Goal: Navigation & Orientation: Find specific page/section

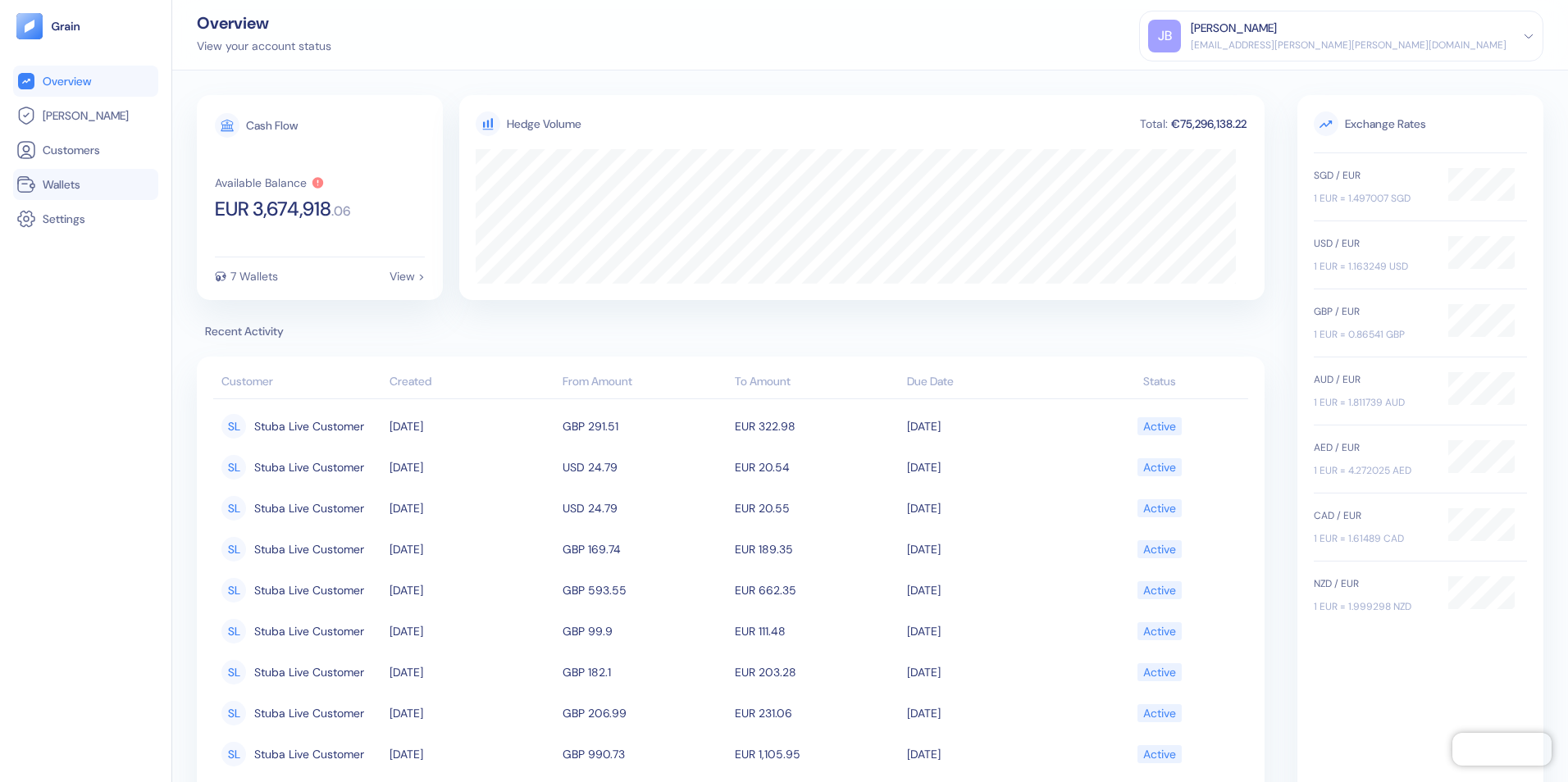
click at [51, 187] on span "Wallets" at bounding box center [62, 185] width 38 height 16
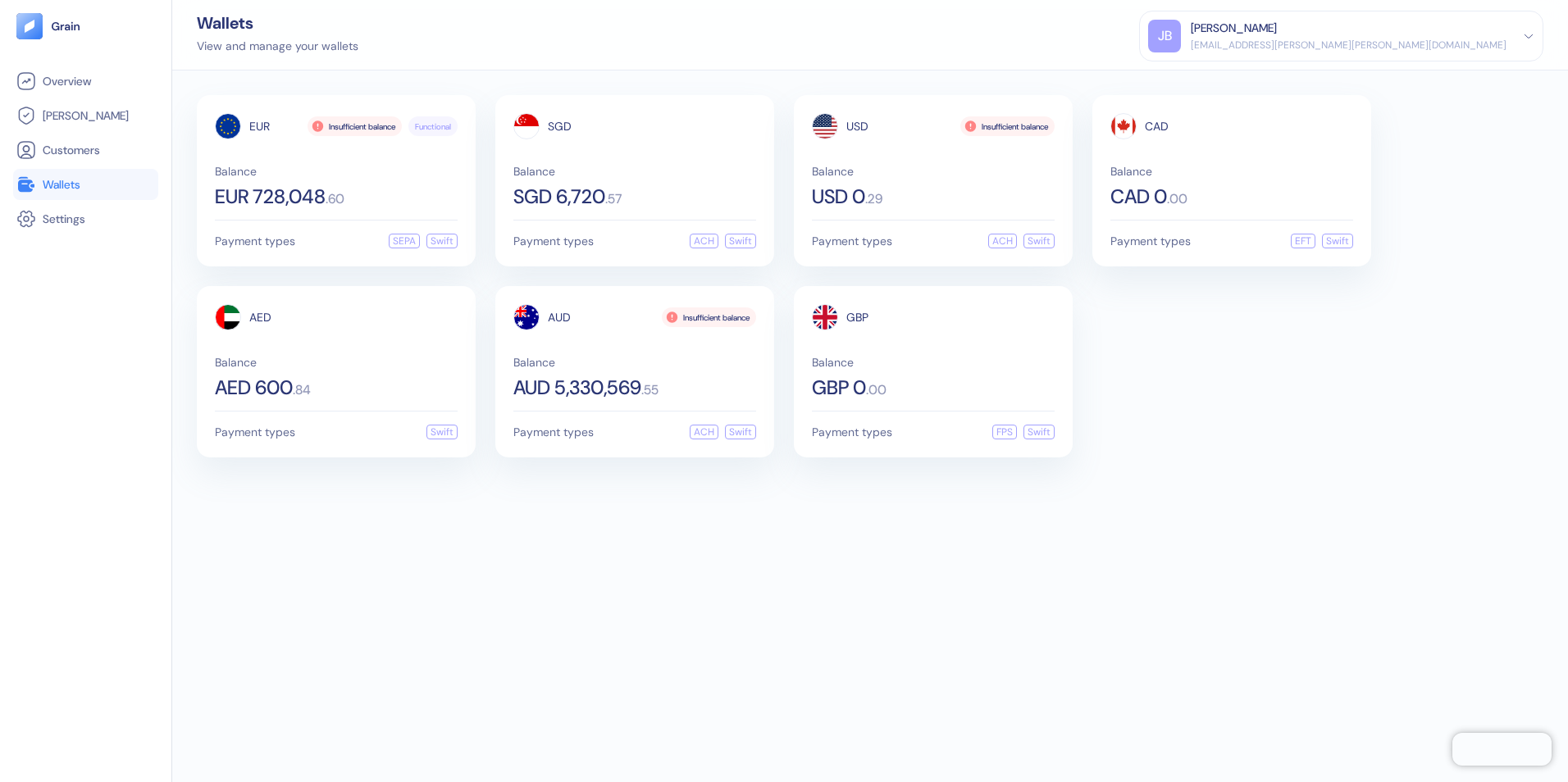
click at [399, 620] on div "EUR Insufficient balance Functional Balance EUR 728,048 . 60 Payment types SEPA…" at bounding box center [870, 426] width 1396 height 711
click at [76, 181] on span "Wallets" at bounding box center [62, 185] width 38 height 16
click at [80, 74] on span "Overview" at bounding box center [66, 81] width 48 height 16
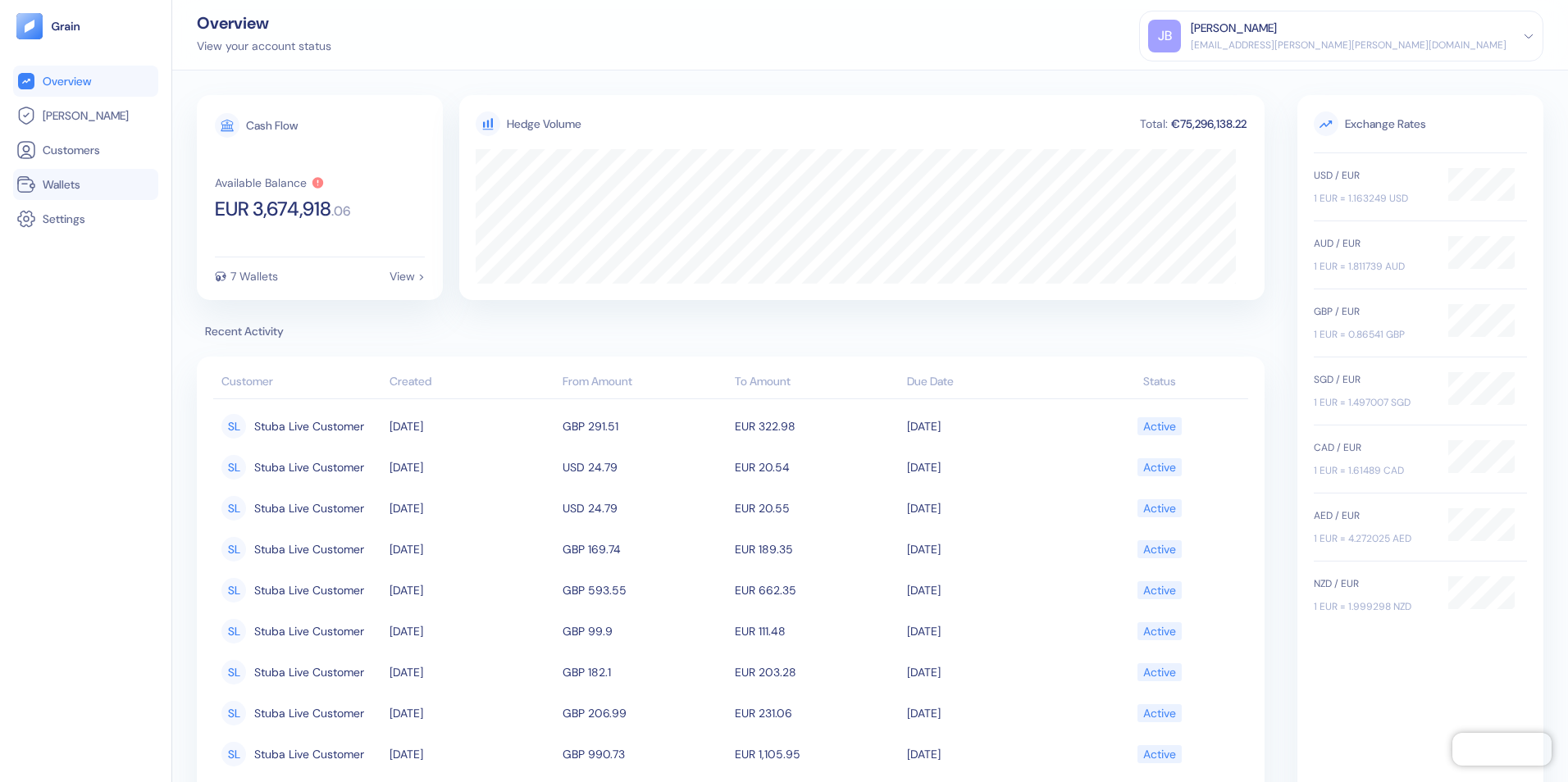
click at [49, 189] on span "Wallets" at bounding box center [62, 185] width 38 height 16
click at [80, 185] on span "Wallets" at bounding box center [62, 185] width 38 height 16
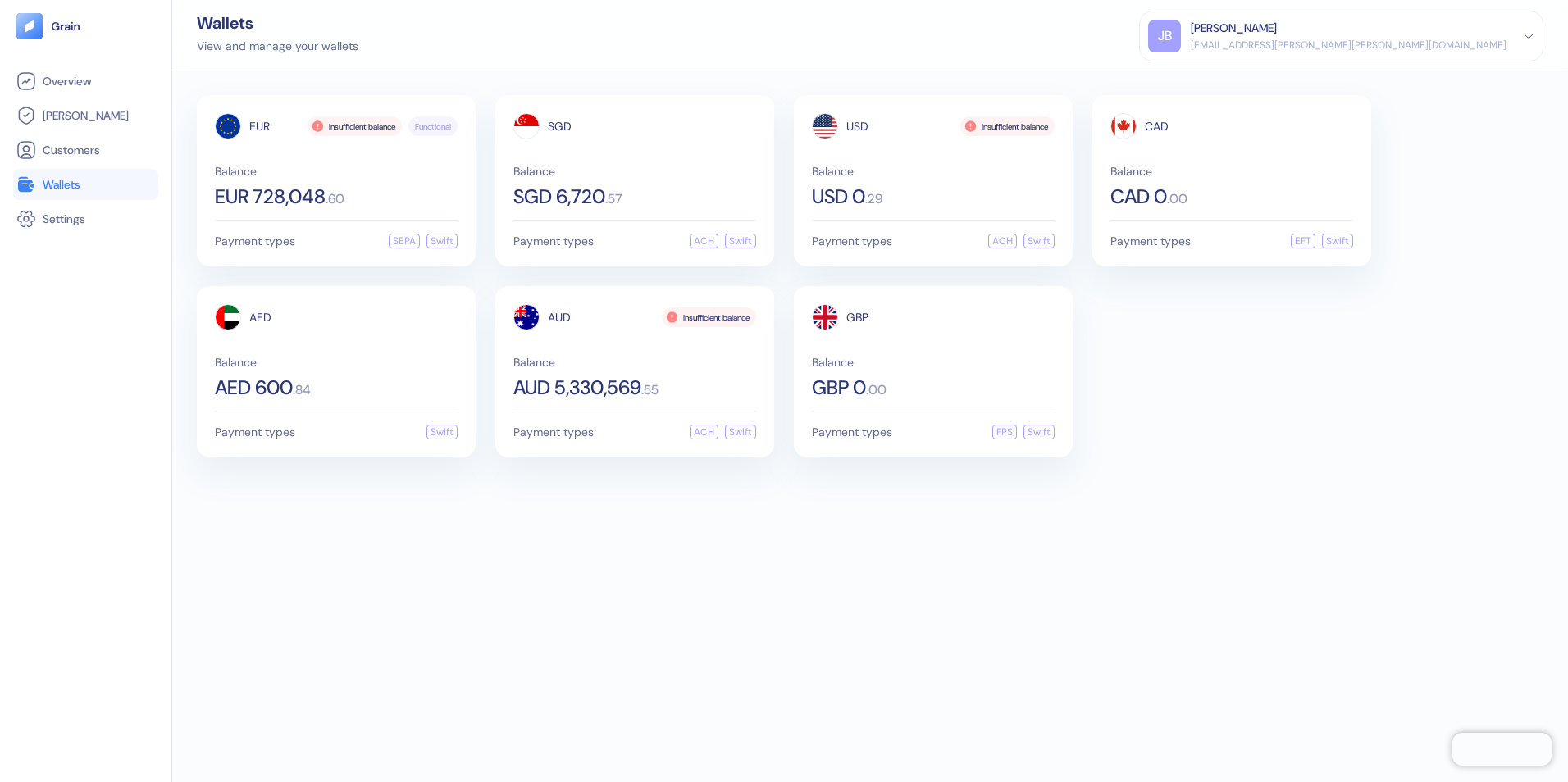
click at [401, 574] on div "EUR Insufficient balance Functional Balance EUR 728,048 . 60 Payment types SEPA…" at bounding box center [870, 426] width 1396 height 711
click at [57, 118] on span "[PERSON_NAME]" at bounding box center [85, 116] width 86 height 16
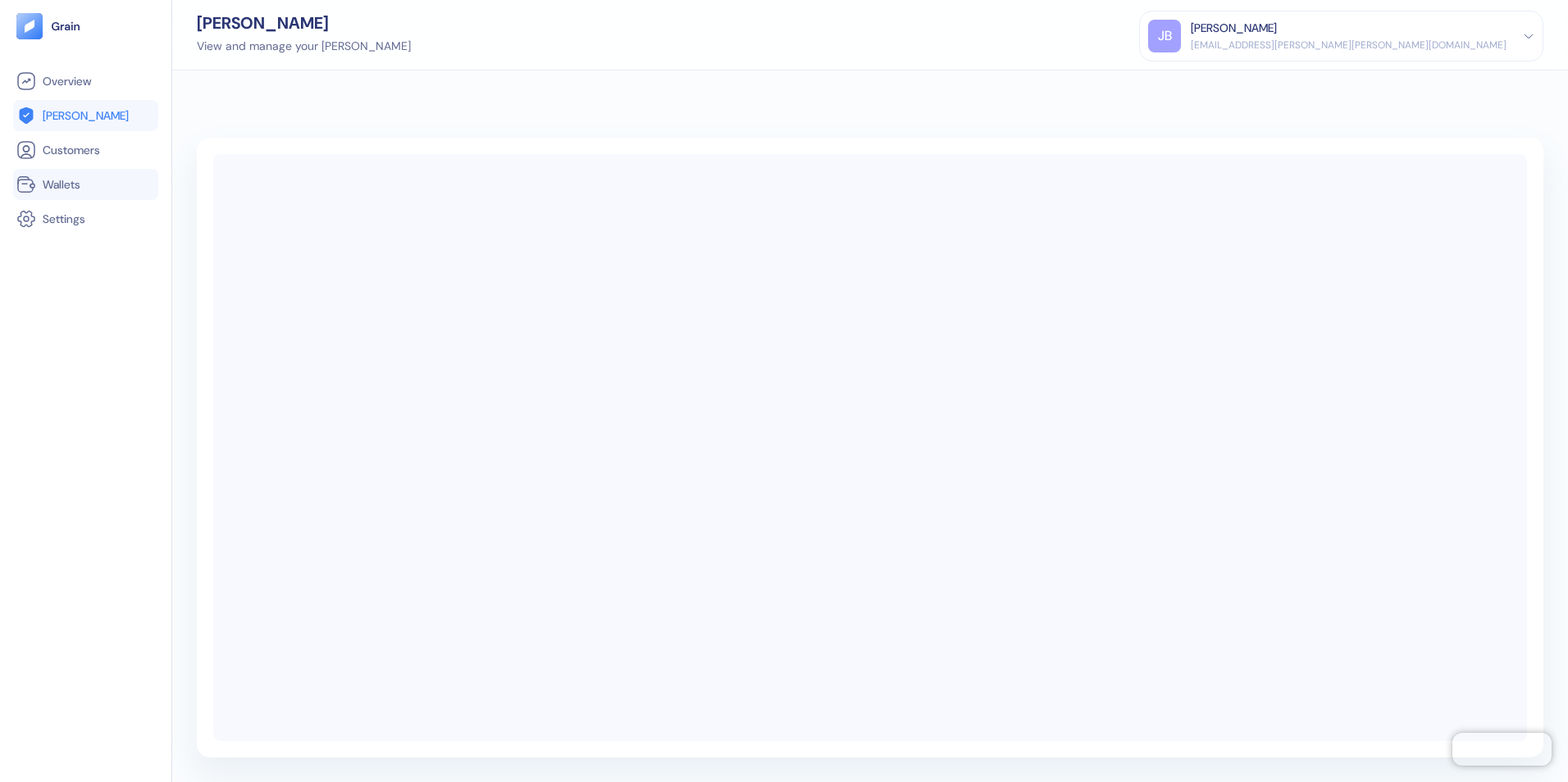
click at [52, 185] on span "Wallets" at bounding box center [62, 185] width 38 height 16
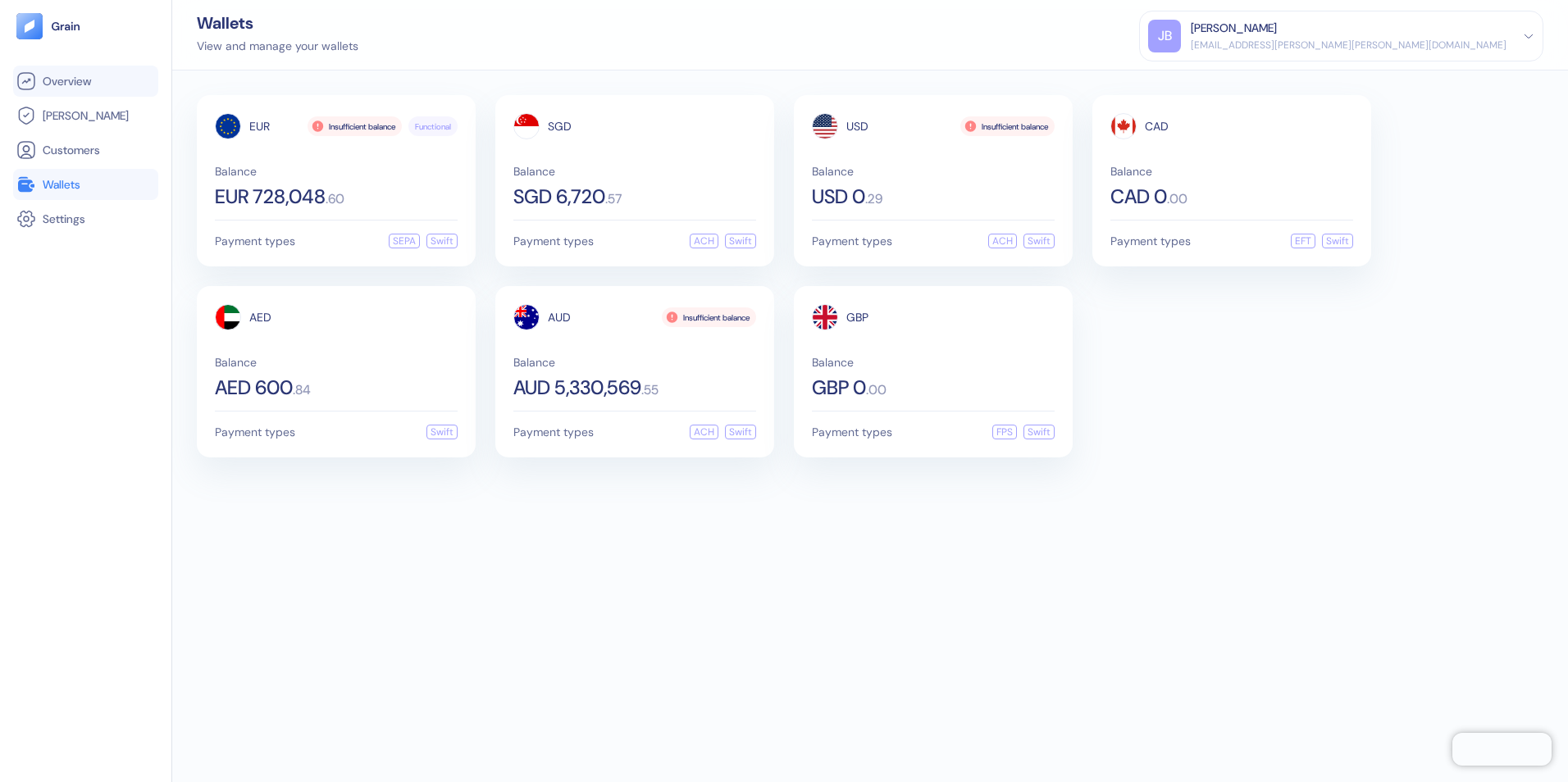
click at [61, 79] on span "Overview" at bounding box center [66, 81] width 48 height 16
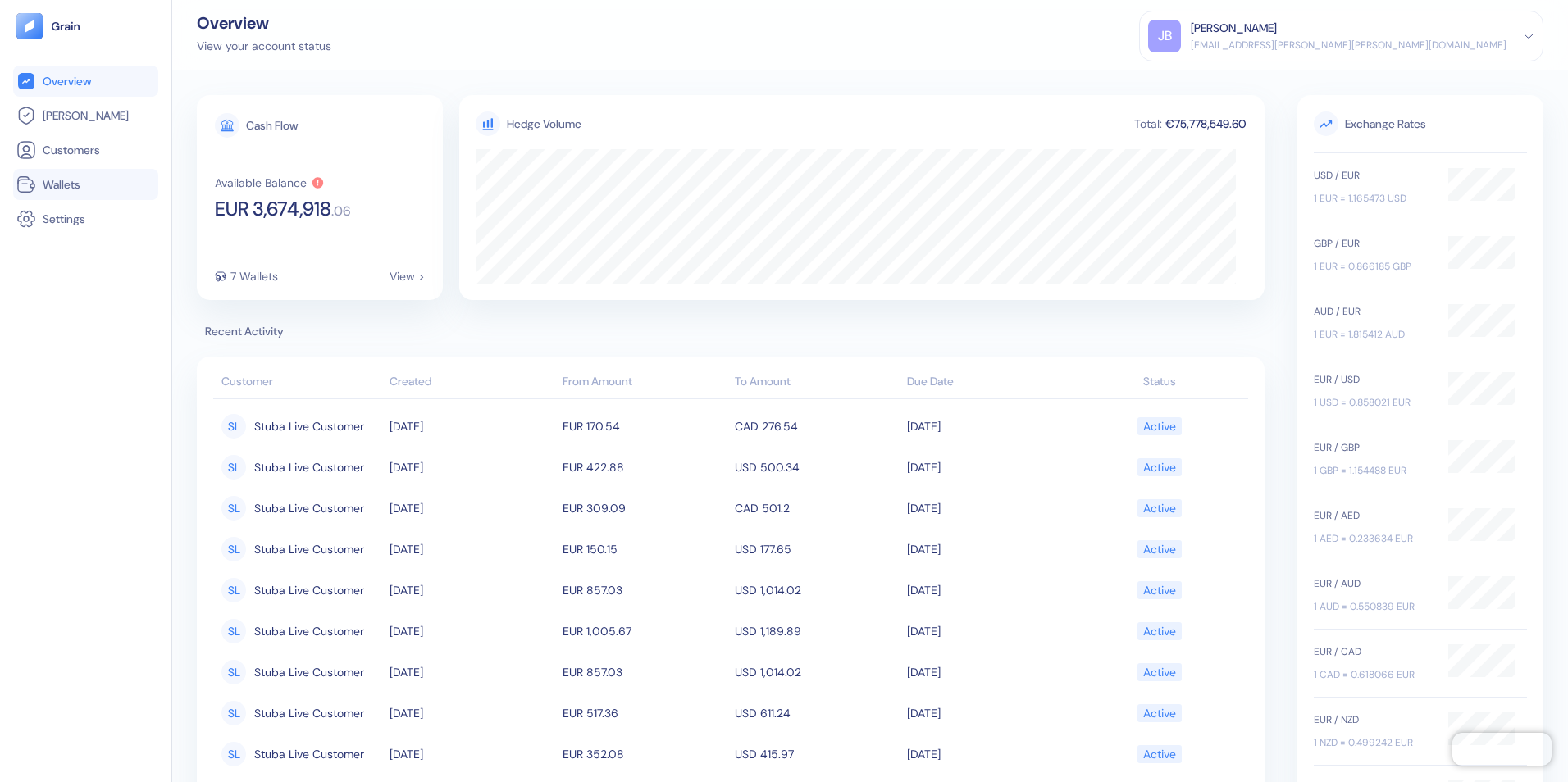
click at [59, 182] on span "Wallets" at bounding box center [62, 185] width 38 height 16
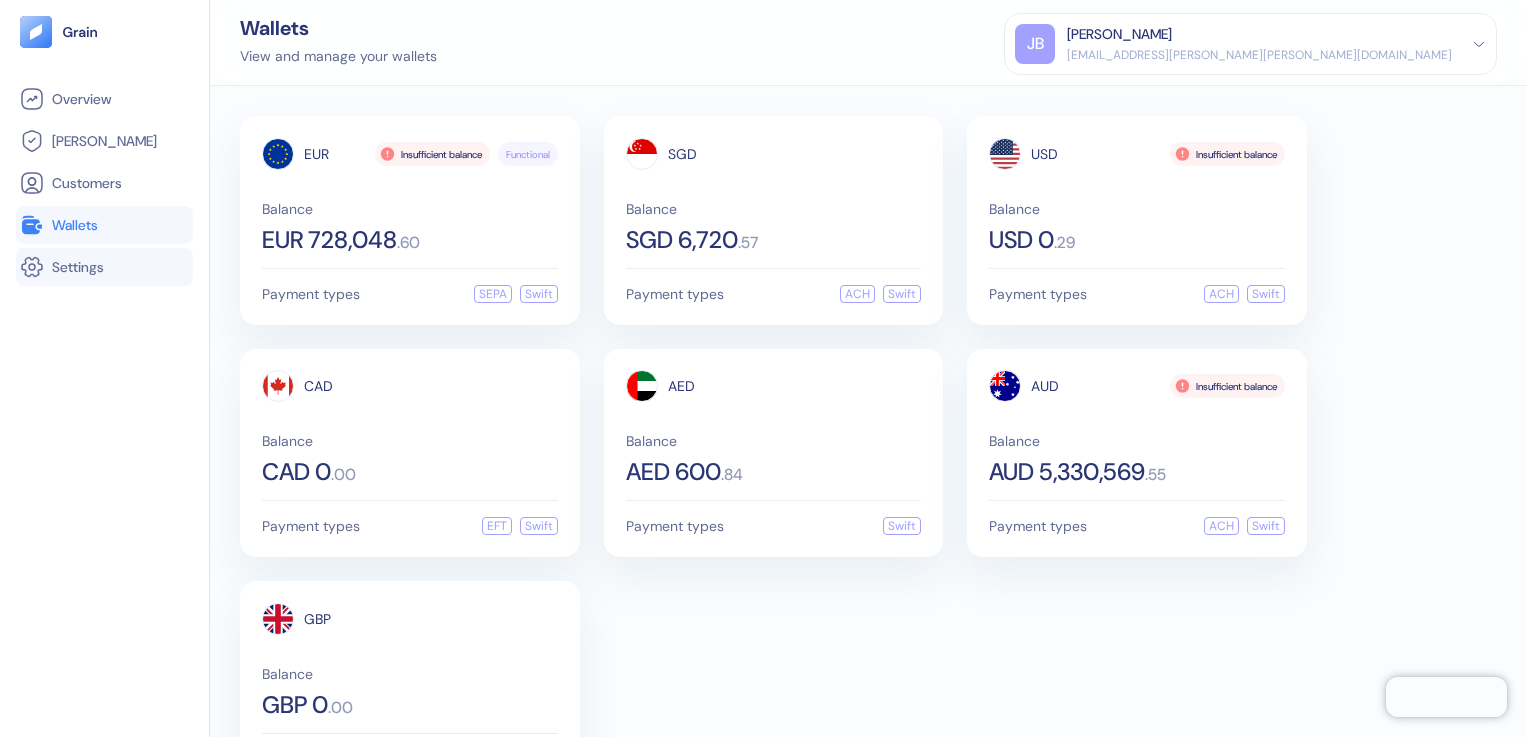
click at [73, 278] on link "Settings" at bounding box center [104, 267] width 169 height 24
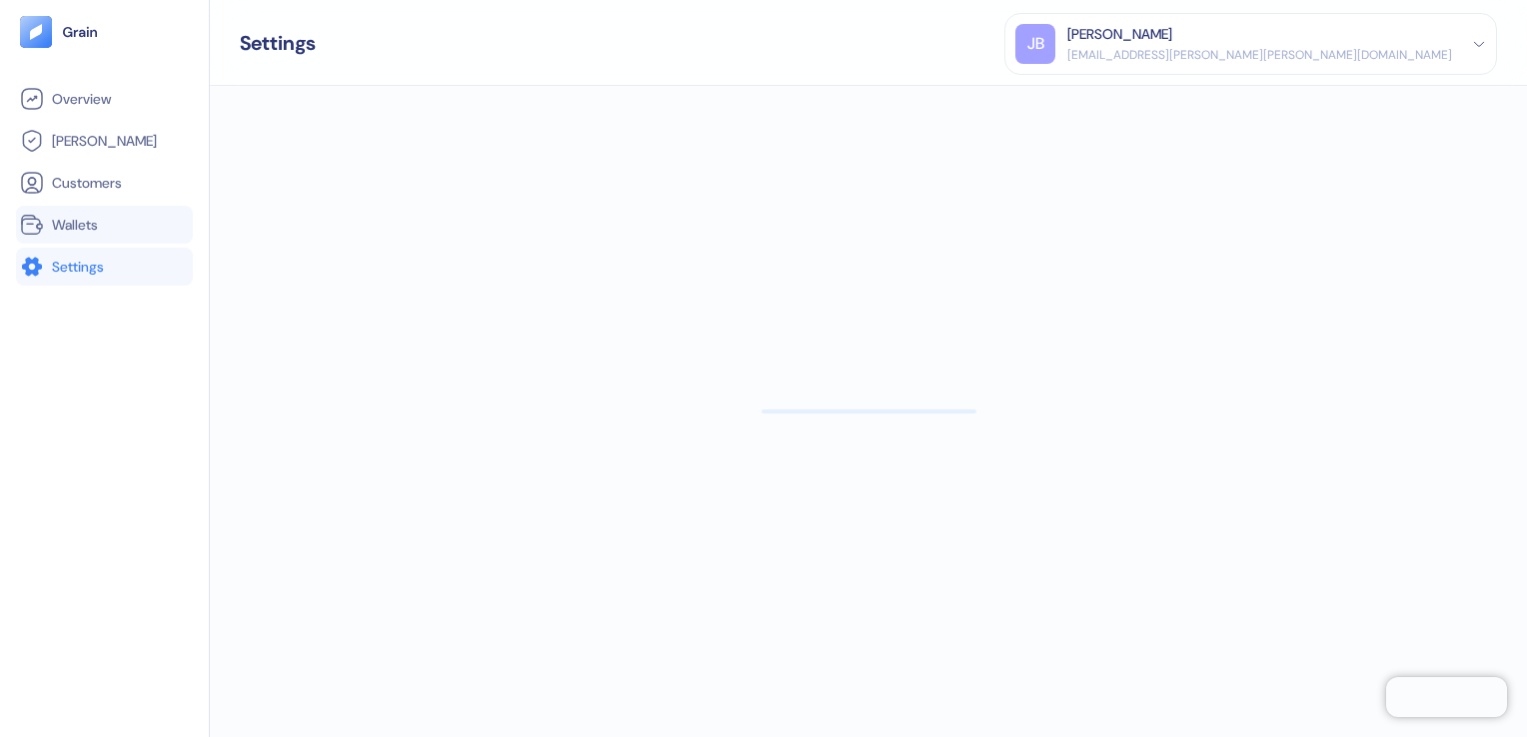
click at [79, 232] on span "Wallets" at bounding box center [75, 225] width 46 height 20
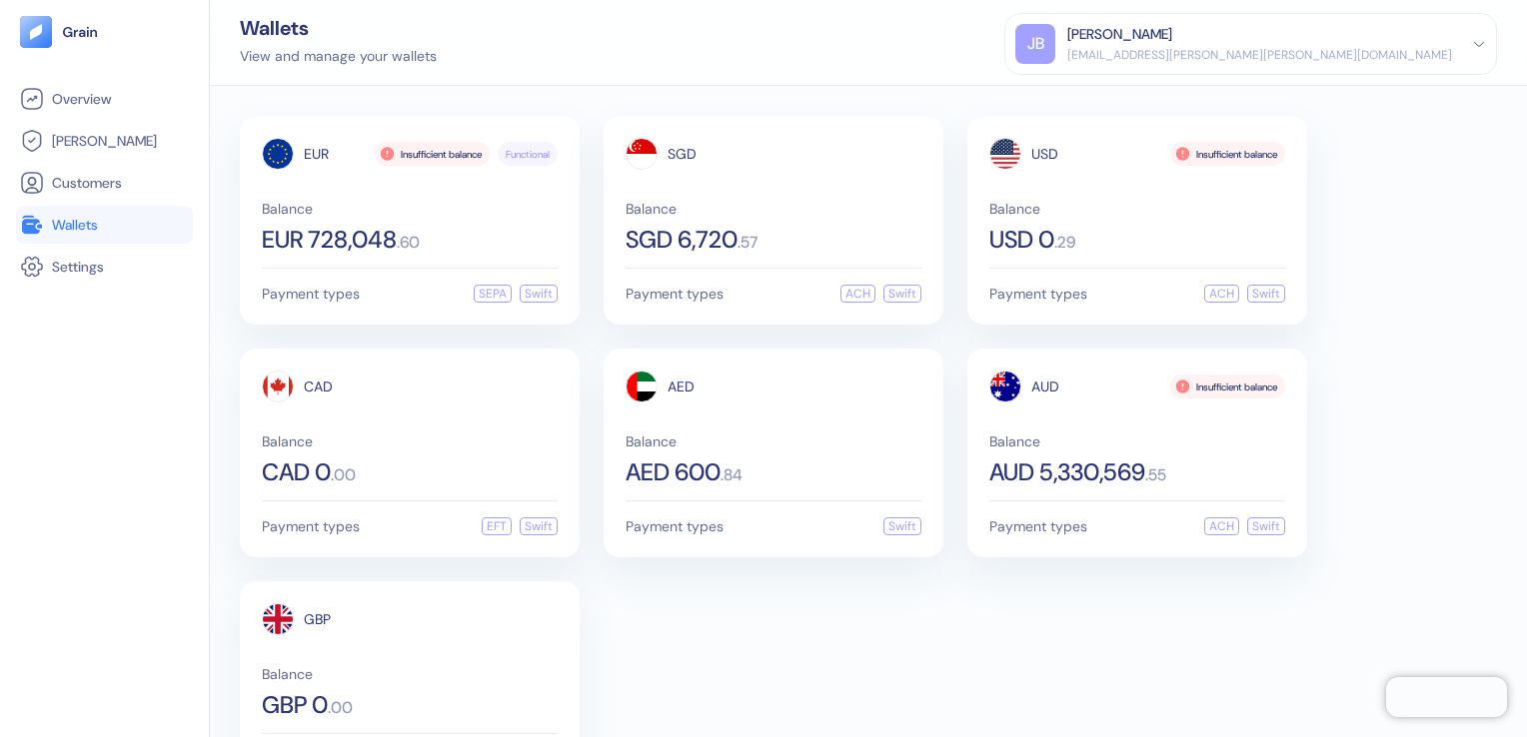
click at [75, 220] on span "Wallets" at bounding box center [75, 225] width 46 height 20
click at [94, 185] on span "Customers" at bounding box center [87, 183] width 70 height 20
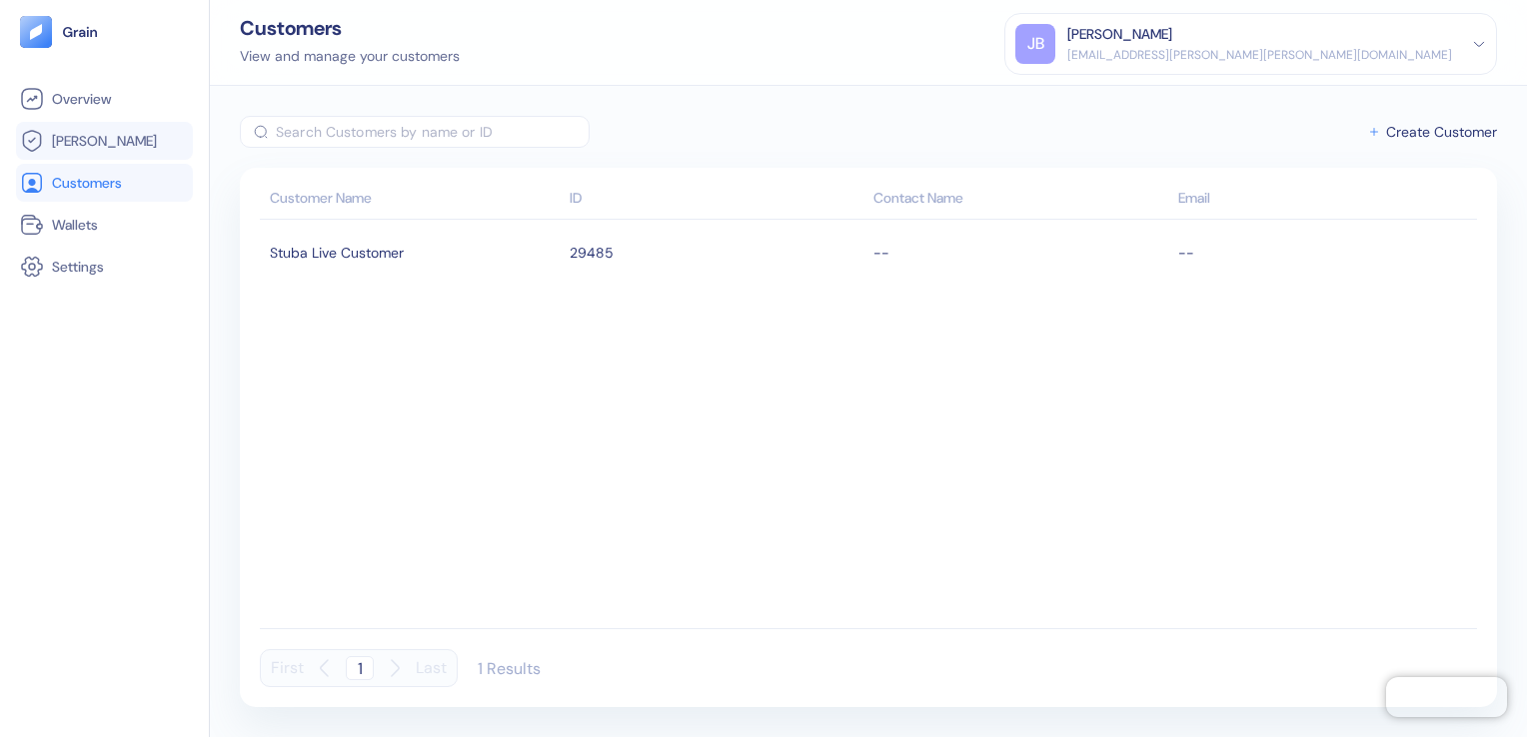
click at [86, 126] on li "[PERSON_NAME]" at bounding box center [104, 141] width 177 height 38
click at [88, 134] on span "[PERSON_NAME]" at bounding box center [104, 141] width 105 height 20
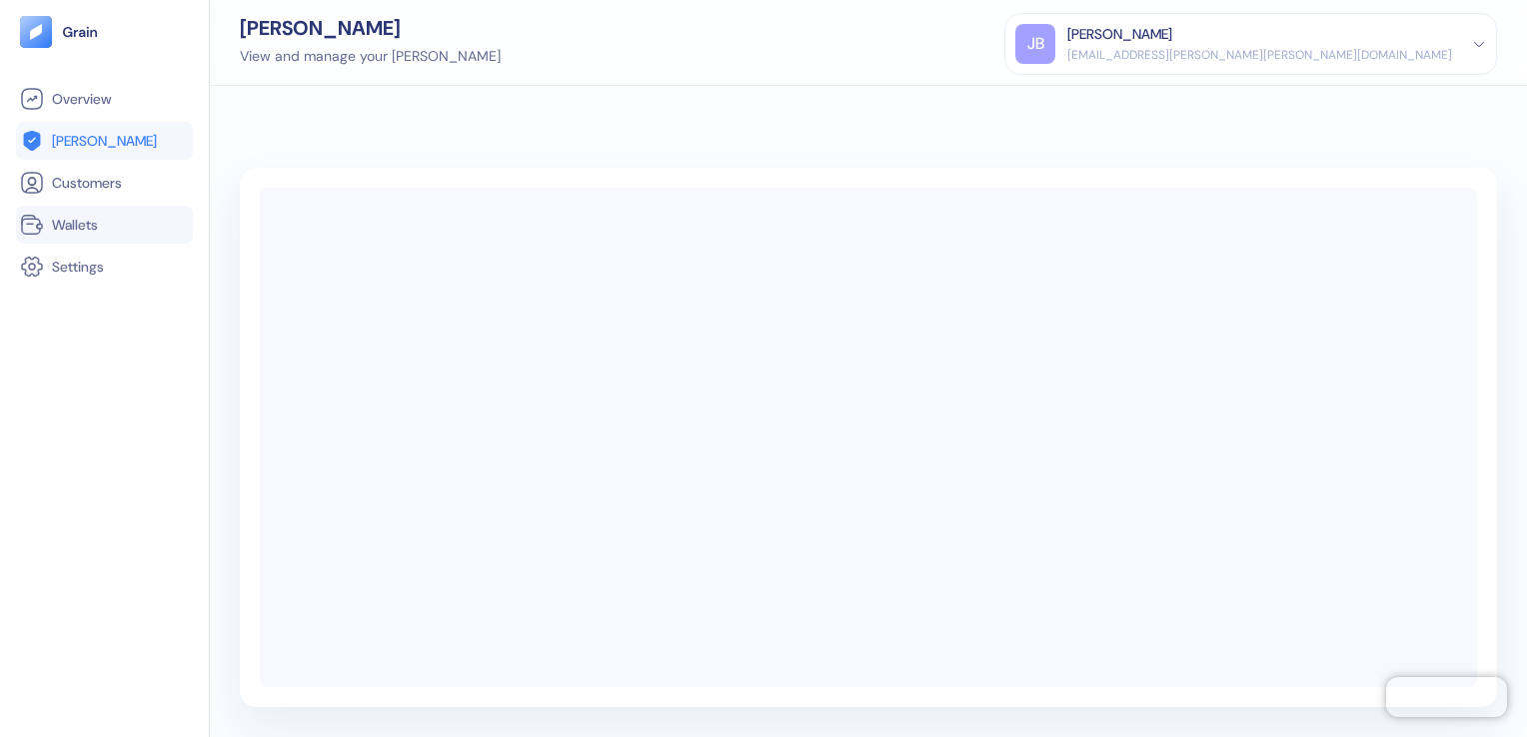
click at [73, 226] on span "Wallets" at bounding box center [75, 225] width 46 height 20
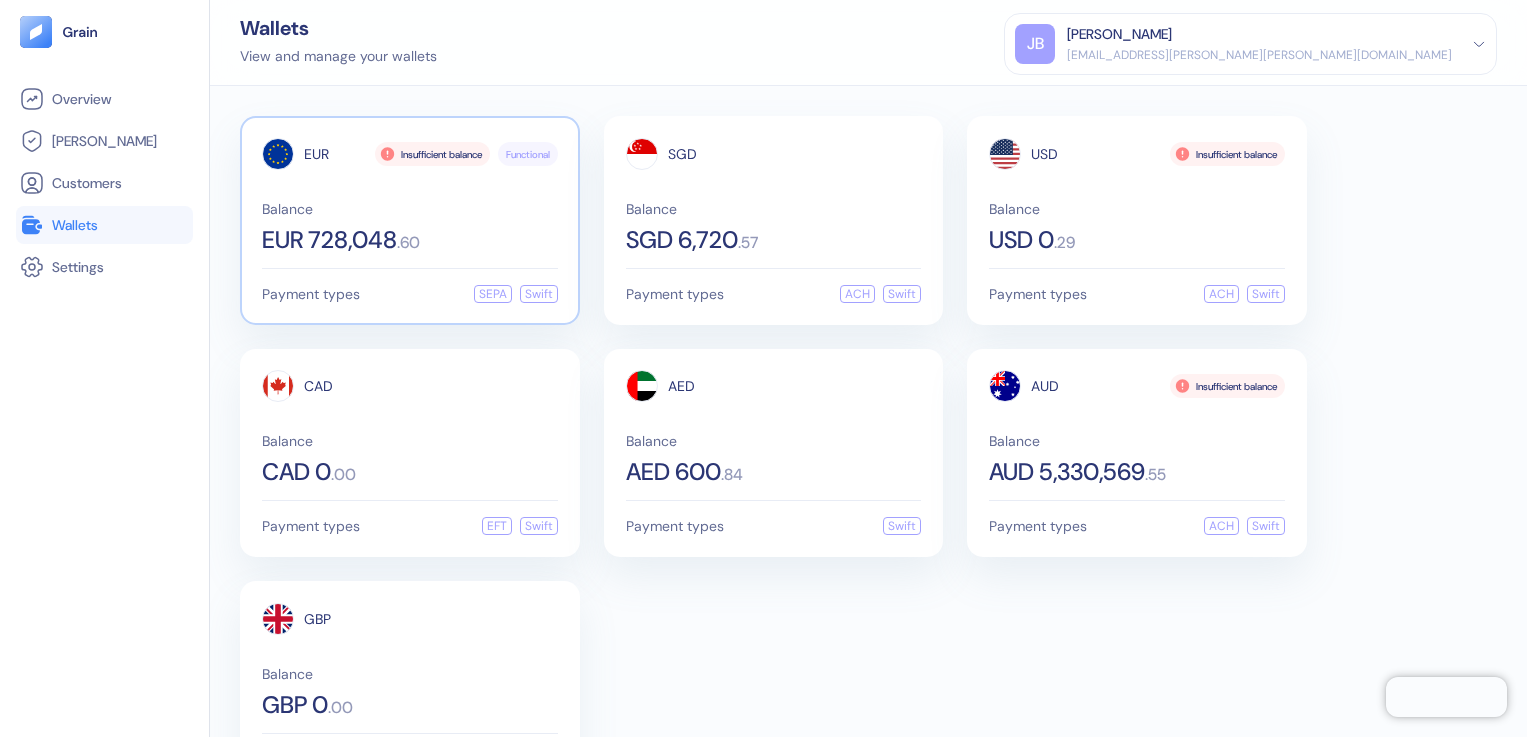
click at [408, 218] on div "Balance EUR 728,048 . 60" at bounding box center [410, 227] width 296 height 50
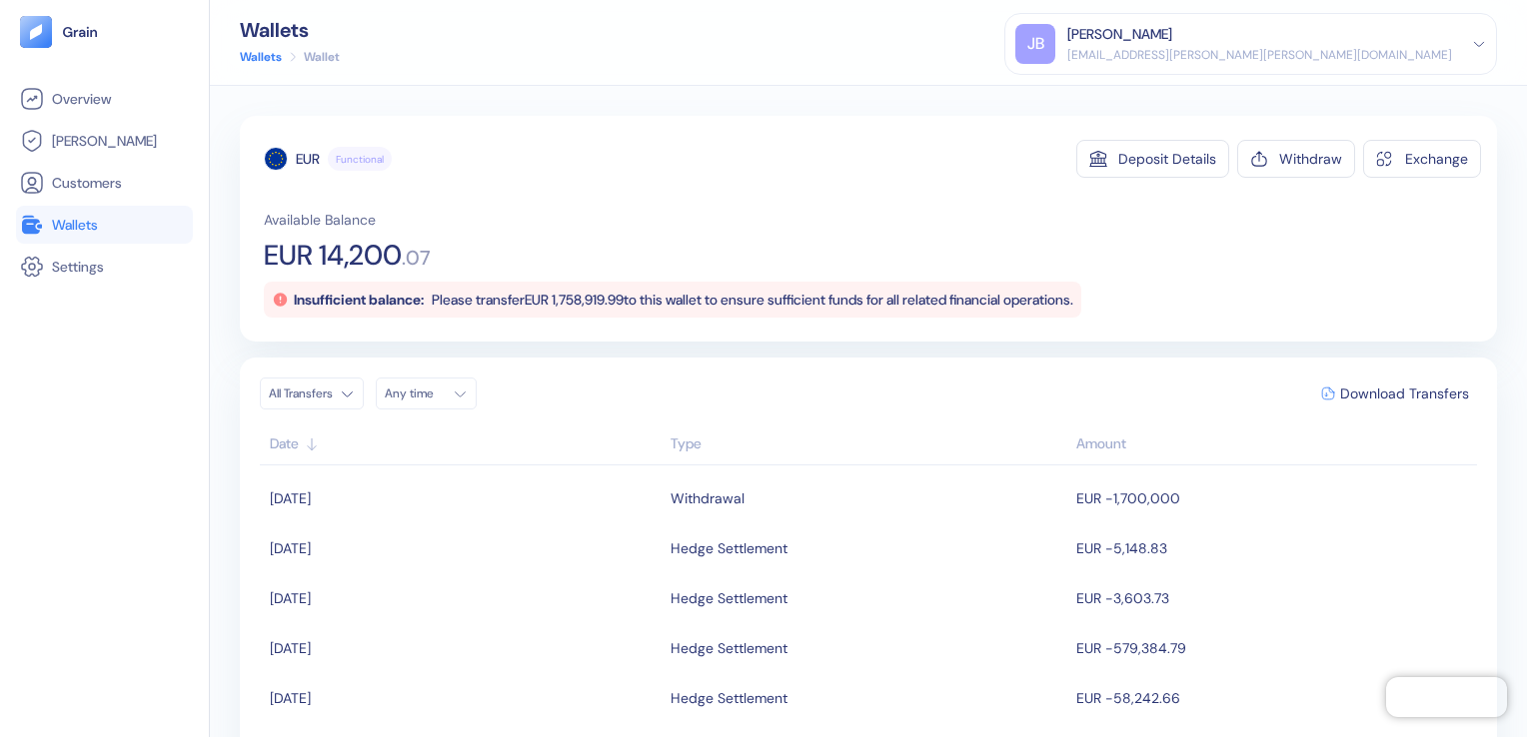
click at [69, 221] on span "Wallets" at bounding box center [75, 225] width 46 height 20
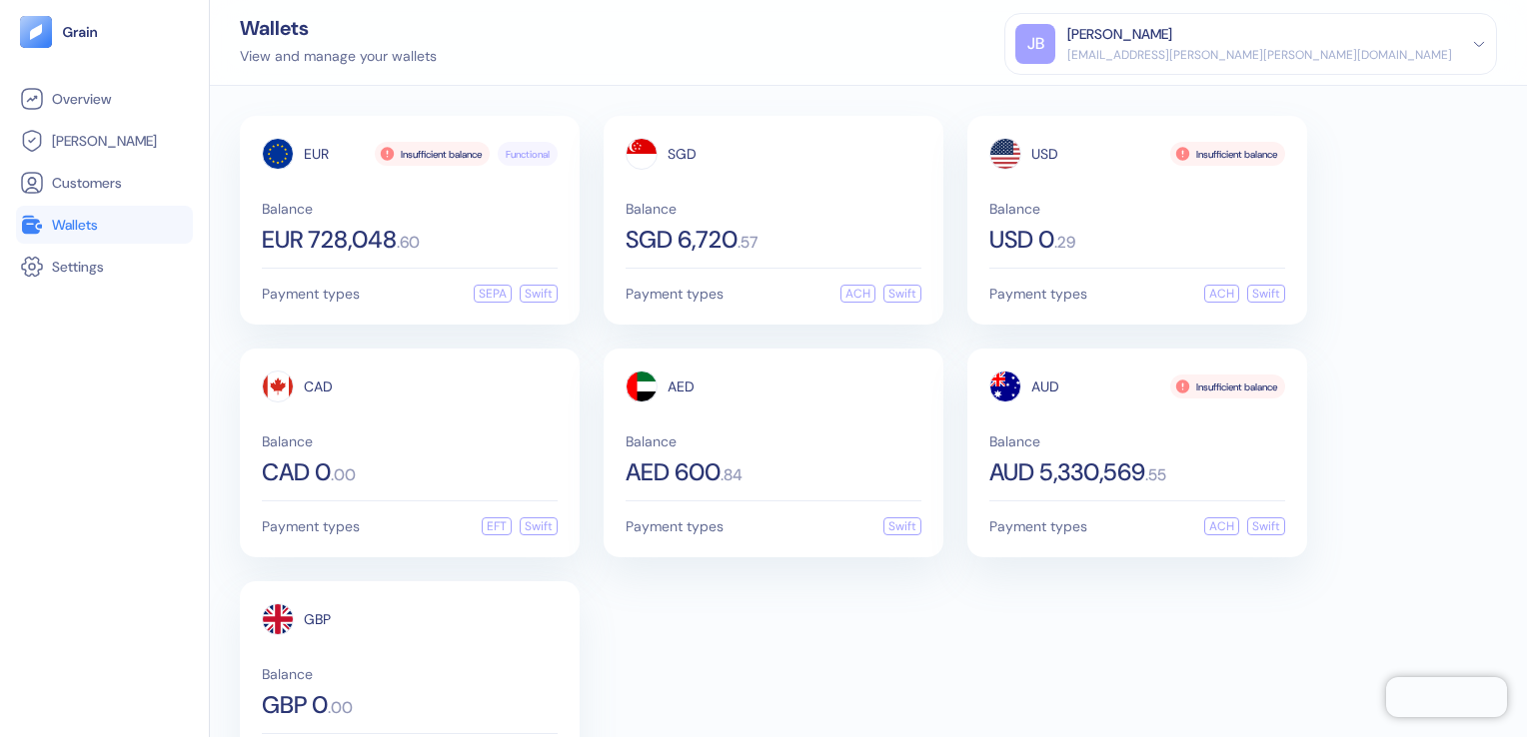
click at [70, 227] on span "Wallets" at bounding box center [75, 225] width 46 height 20
click at [69, 275] on span "Settings" at bounding box center [78, 267] width 52 height 20
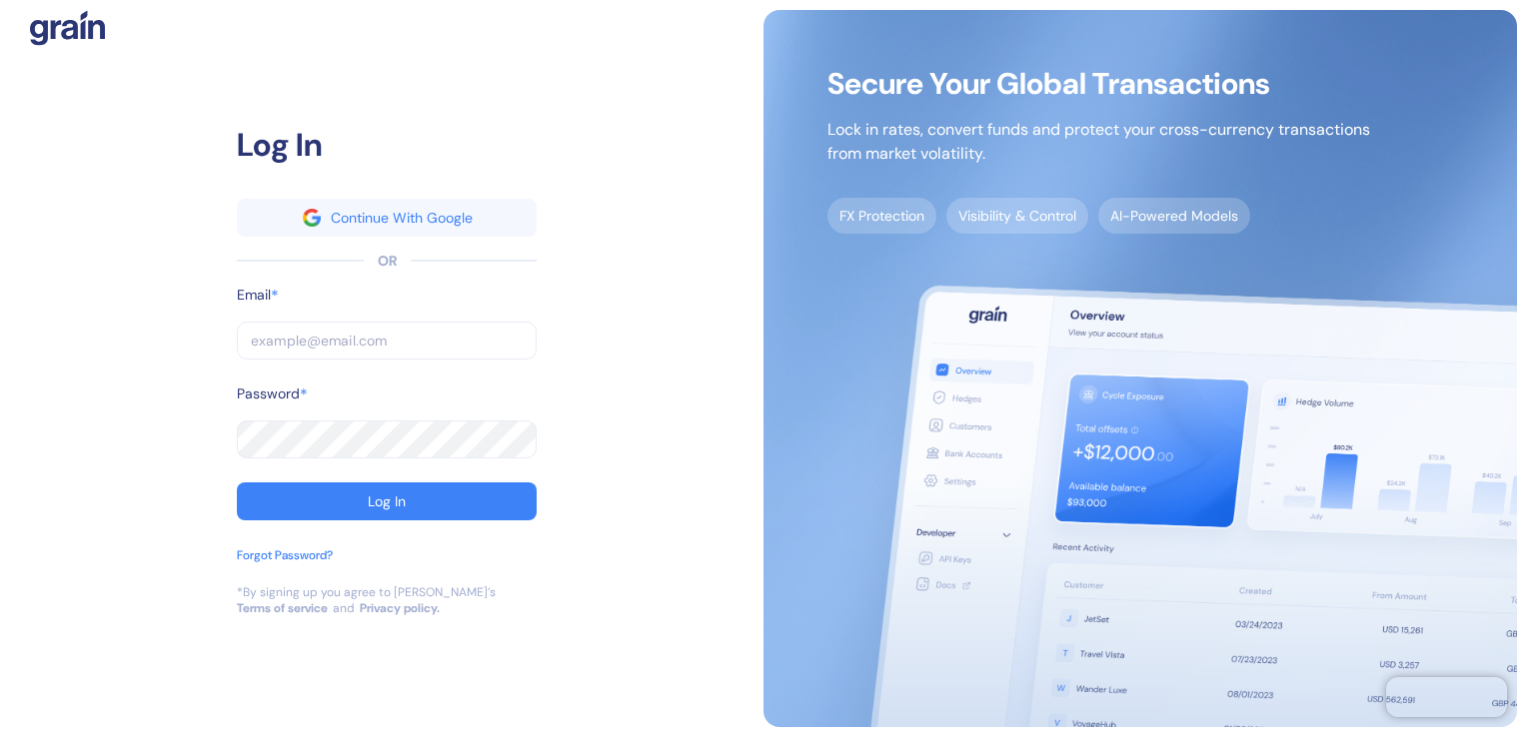
type input "[EMAIL_ADDRESS][PERSON_NAME][PERSON_NAME][DOMAIN_NAME]"
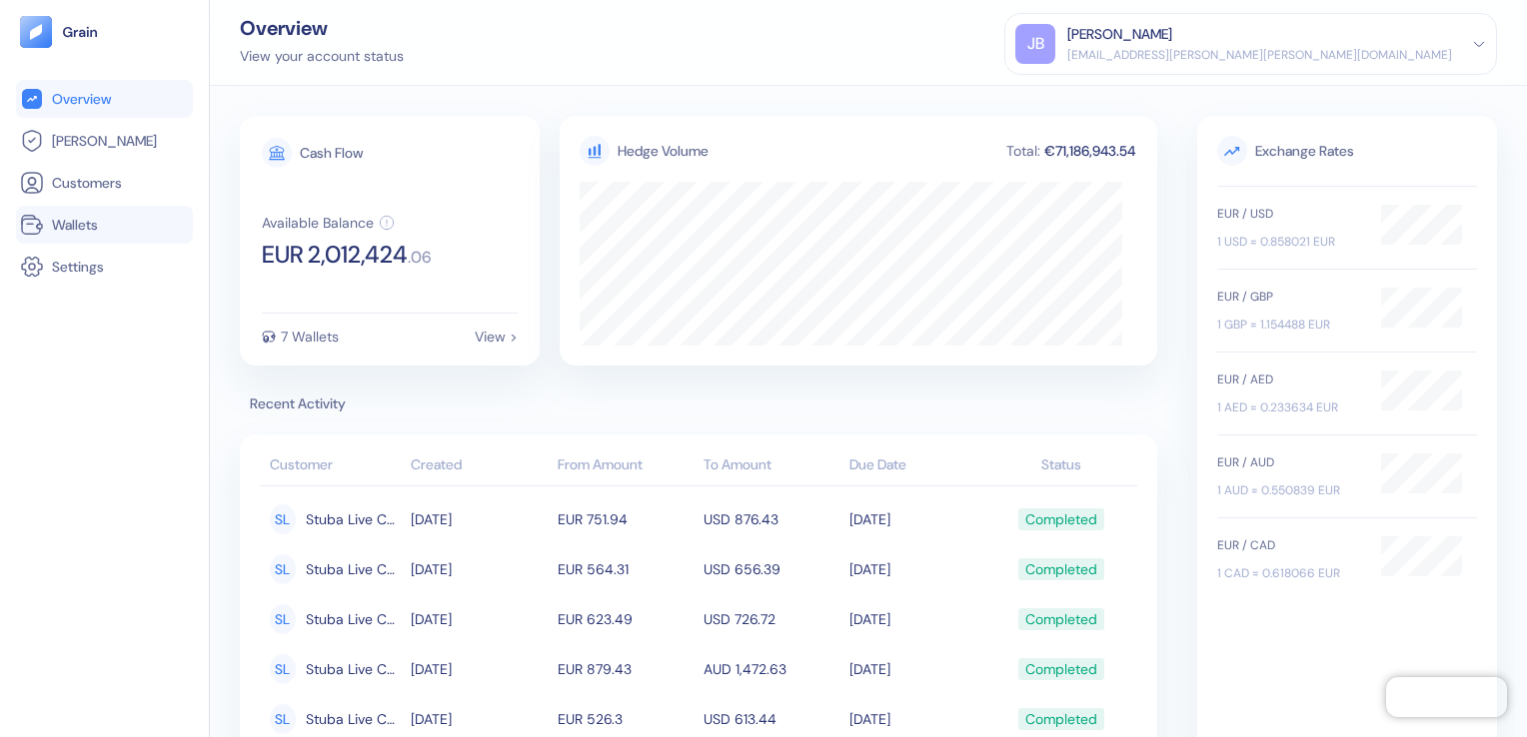
click at [68, 229] on span "Wallets" at bounding box center [75, 225] width 46 height 20
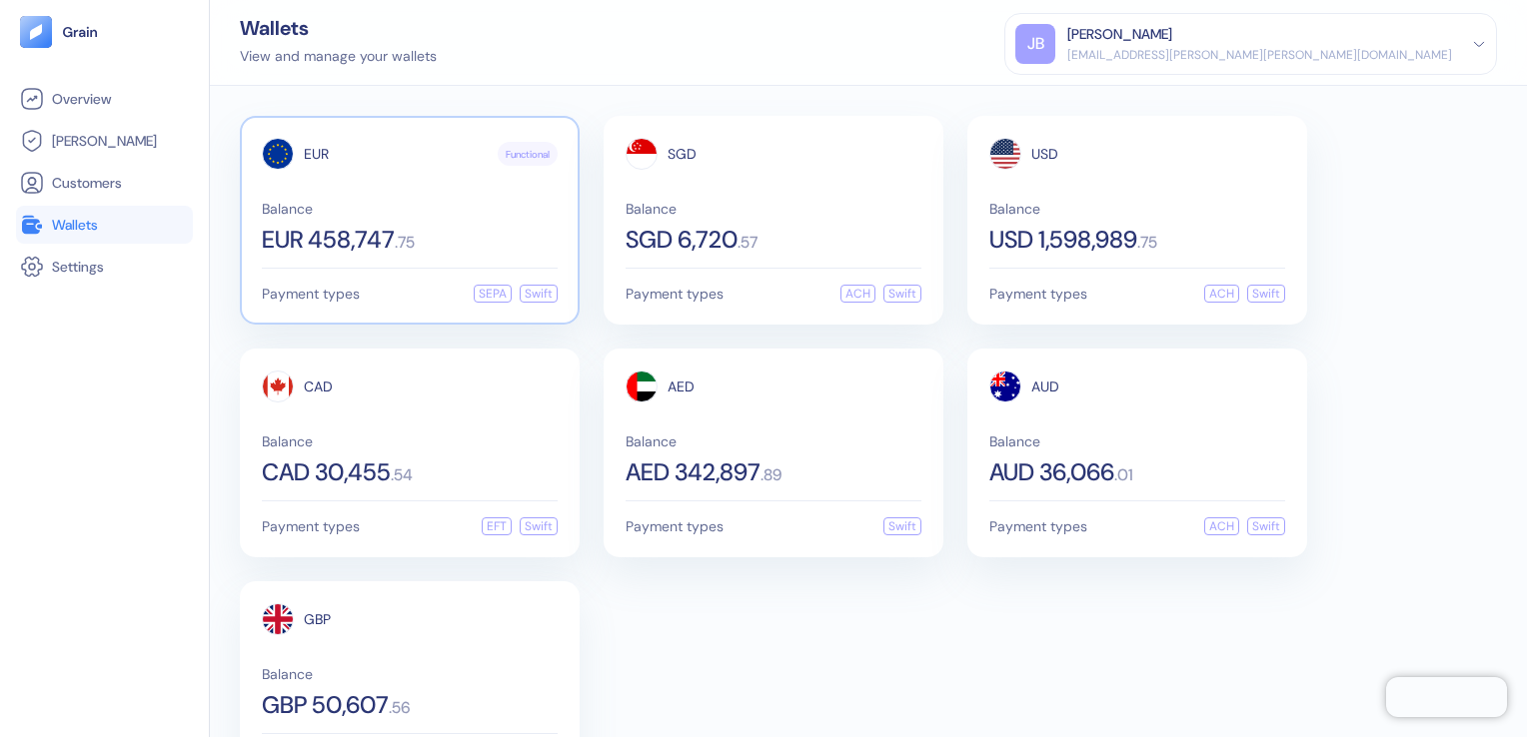
click at [460, 221] on div "Balance EUR 458,747 . 75" at bounding box center [410, 227] width 296 height 50
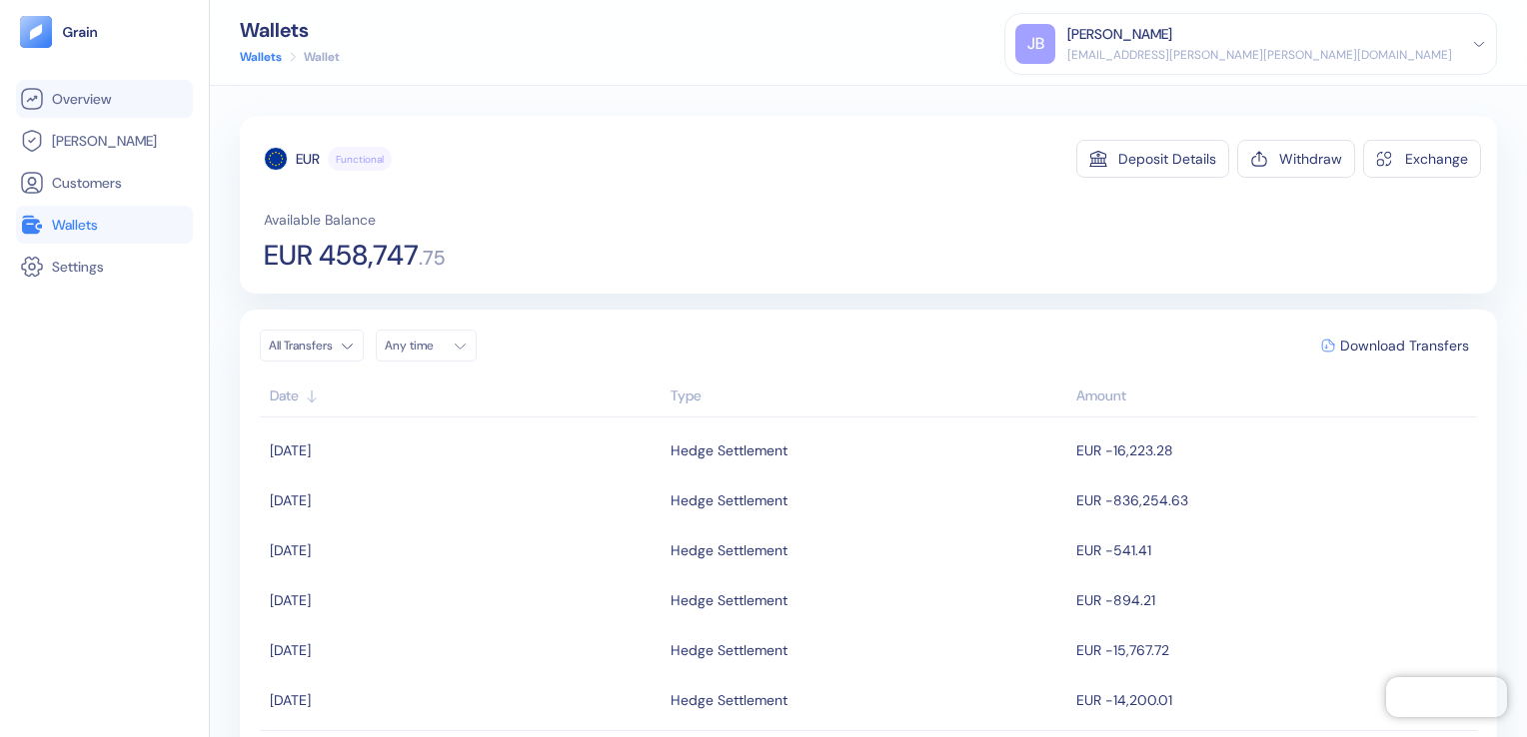
click at [86, 102] on span "Overview" at bounding box center [81, 99] width 59 height 20
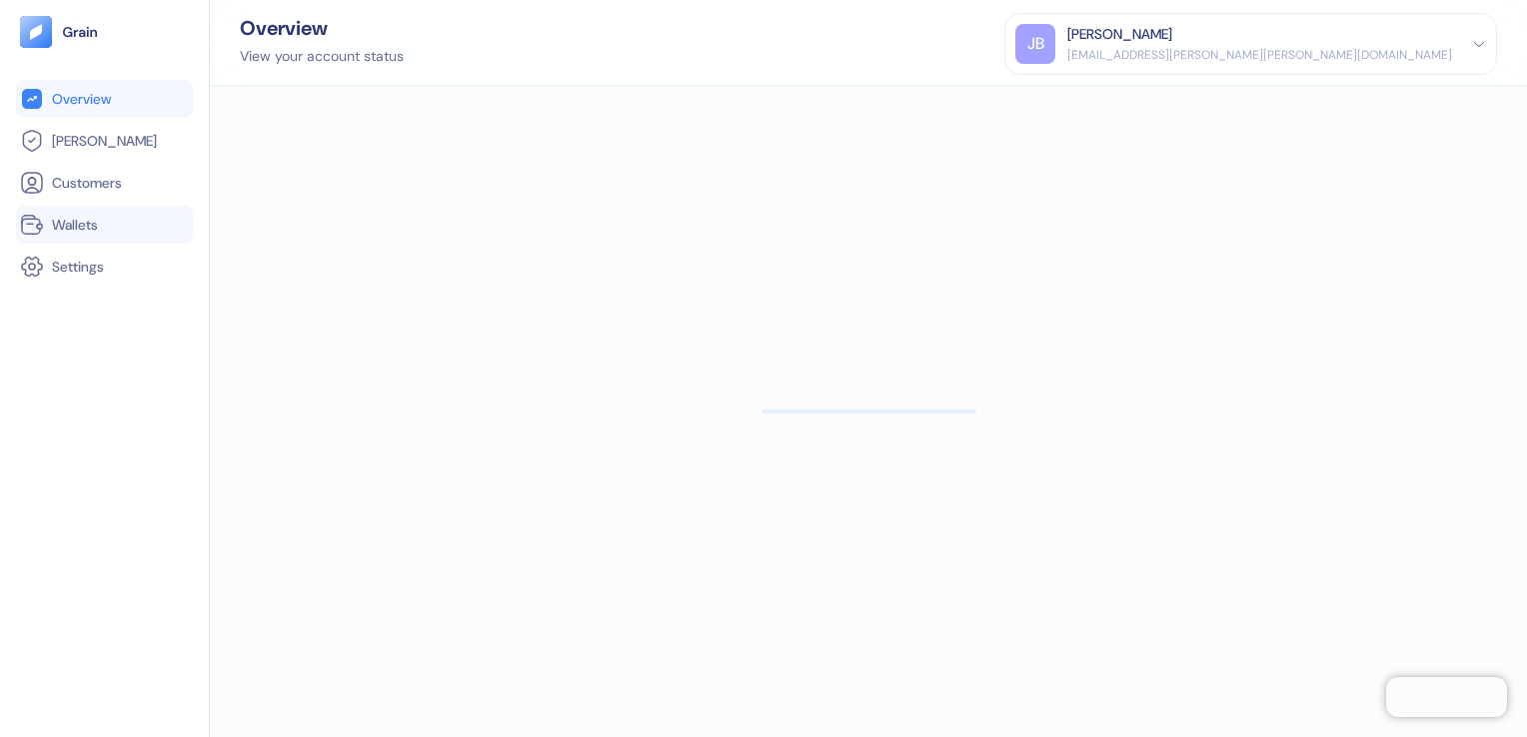
click at [73, 223] on span "Wallets" at bounding box center [75, 225] width 46 height 20
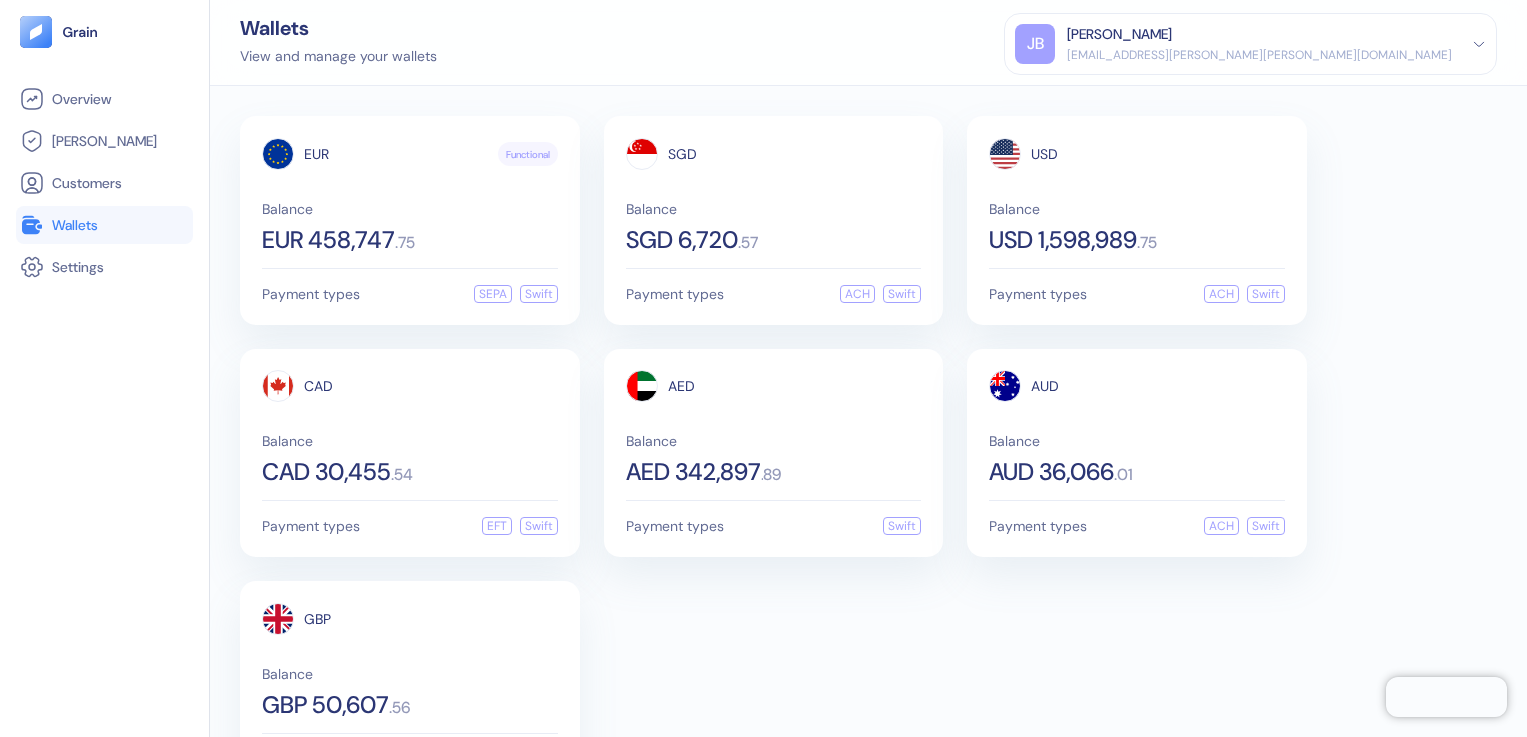
scroll to position [78, 0]
